Goal: Find specific page/section: Find specific page/section

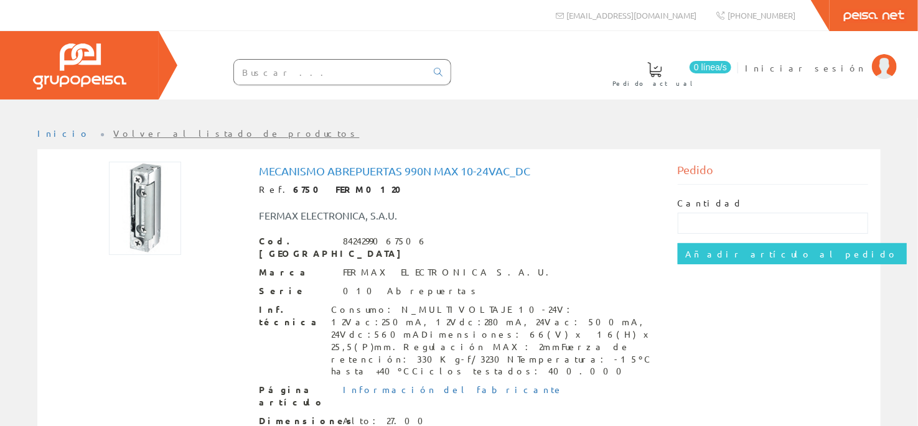
click at [148, 235] on img at bounding box center [145, 208] width 72 height 93
click at [92, 301] on div "Mecanismo Abrepuertas 990n Max 10-24vac_dc Ref. 6750 FERM0120 FERMAX ELECTRONIC…" at bounding box center [458, 391] width 837 height 459
click at [298, 68] on input "text" at bounding box center [330, 72] width 192 height 25
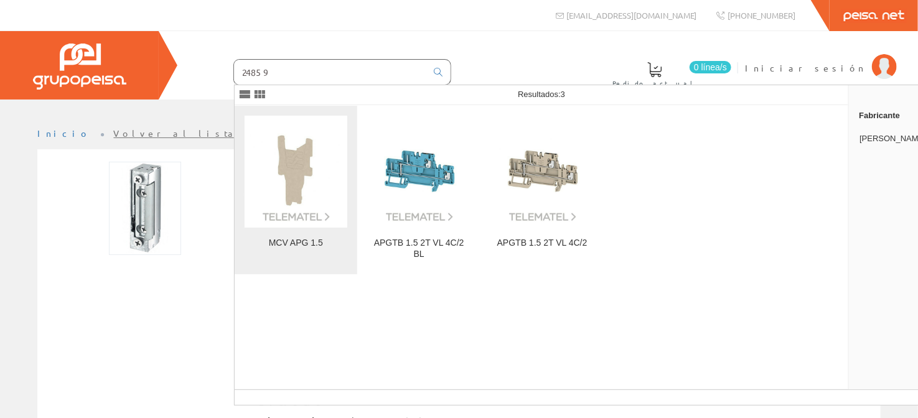
type input "24859"
click at [298, 159] on img at bounding box center [296, 171] width 103 height 103
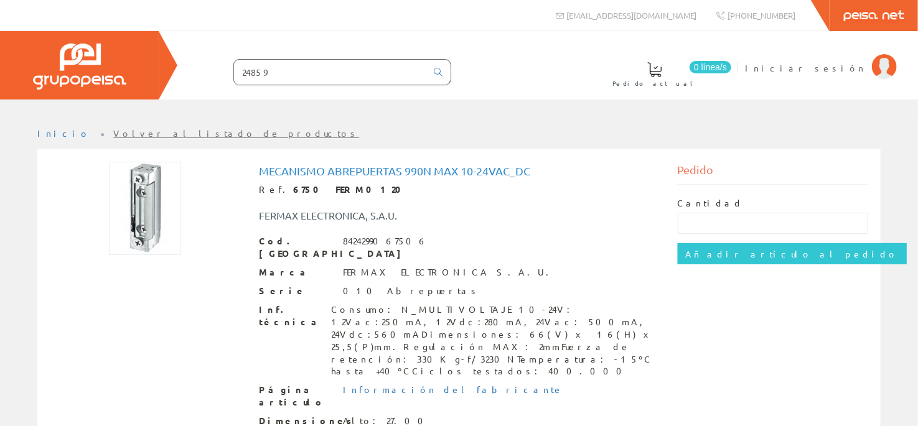
click at [275, 73] on input "24859" at bounding box center [330, 72] width 192 height 25
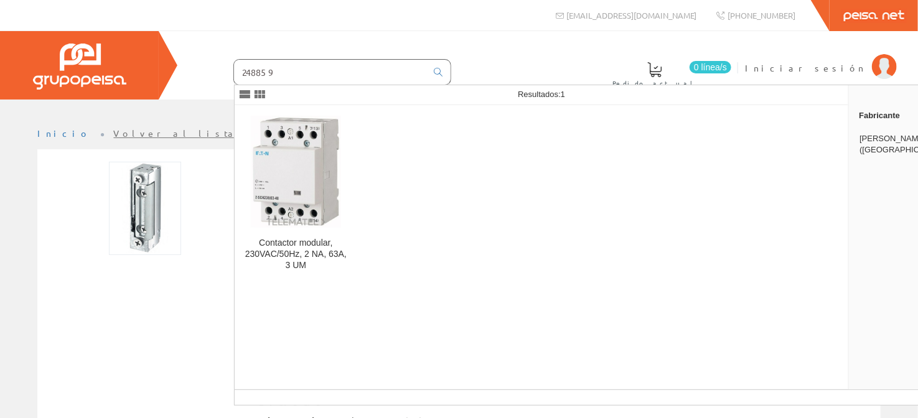
click at [332, 78] on input "248859" at bounding box center [330, 72] width 192 height 25
click at [331, 77] on input "248859" at bounding box center [330, 72] width 192 height 25
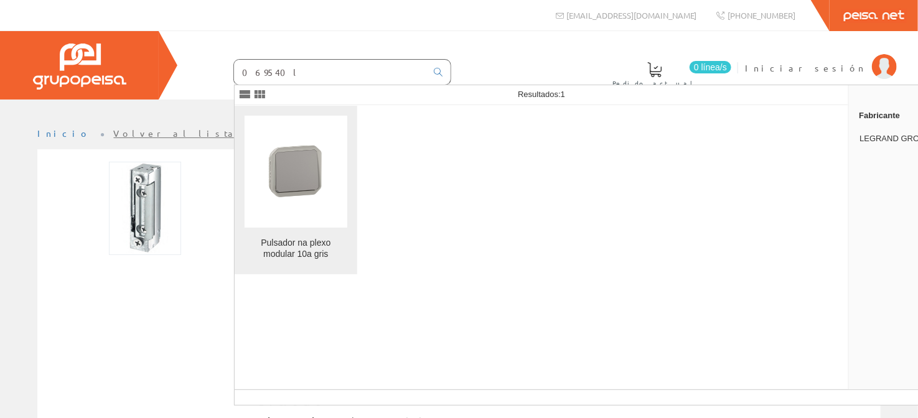
type input "069540l"
click at [317, 167] on img at bounding box center [296, 171] width 103 height 103
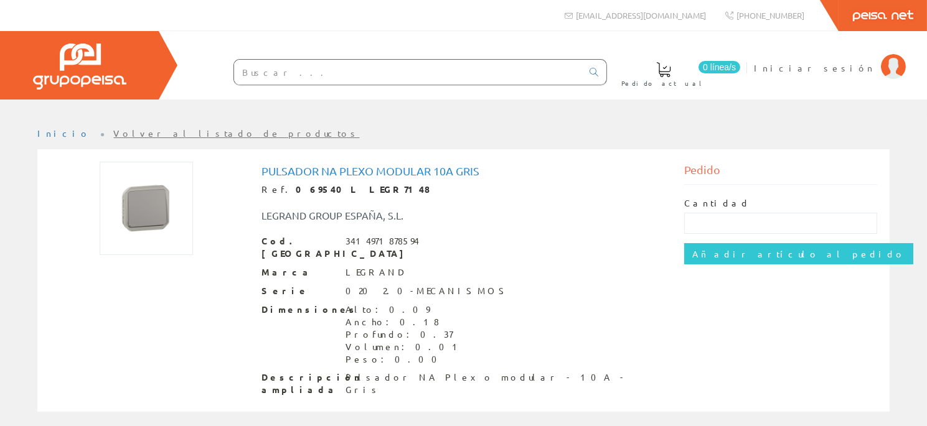
click at [308, 81] on input "text" at bounding box center [408, 72] width 348 height 25
type input "6"
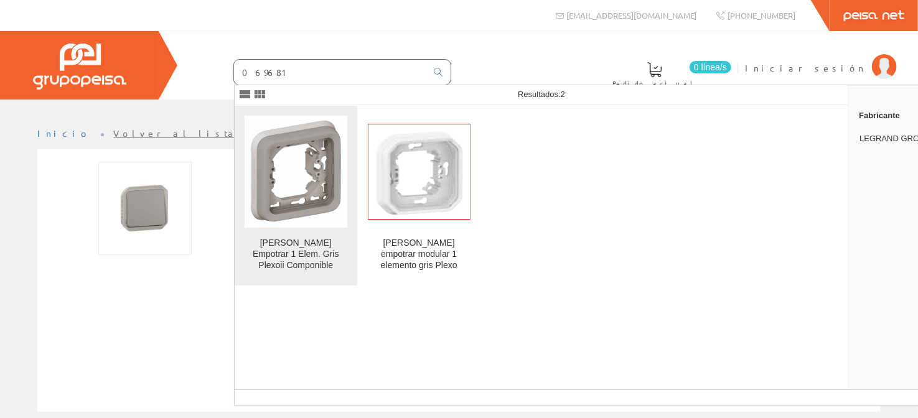
type input "069681"
click at [314, 146] on img at bounding box center [296, 171] width 103 height 103
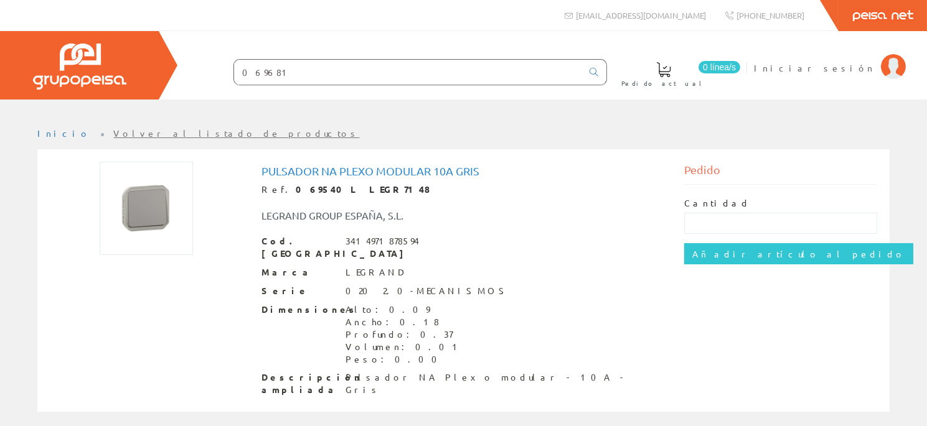
click at [310, 74] on input "069681" at bounding box center [408, 72] width 348 height 25
click at [311, 74] on input "069681" at bounding box center [408, 72] width 348 height 25
